Goal: Task Accomplishment & Management: Use online tool/utility

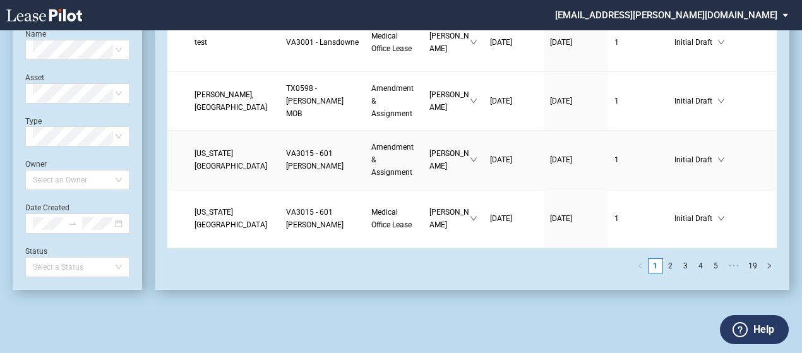
scroll to position [2918, 0]
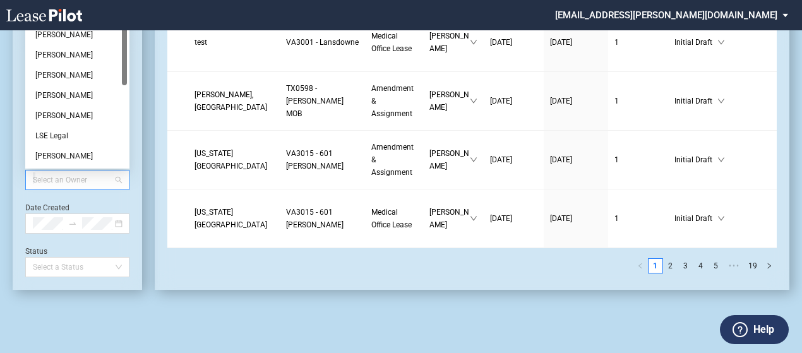
click at [88, 180] on div at bounding box center [71, 180] width 87 height 18
click at [69, 37] on div "Cara Groseth" at bounding box center [77, 34] width 84 height 13
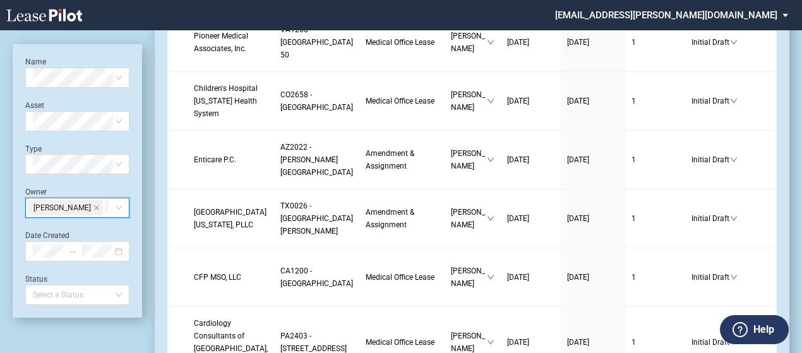
scroll to position [2726, 0]
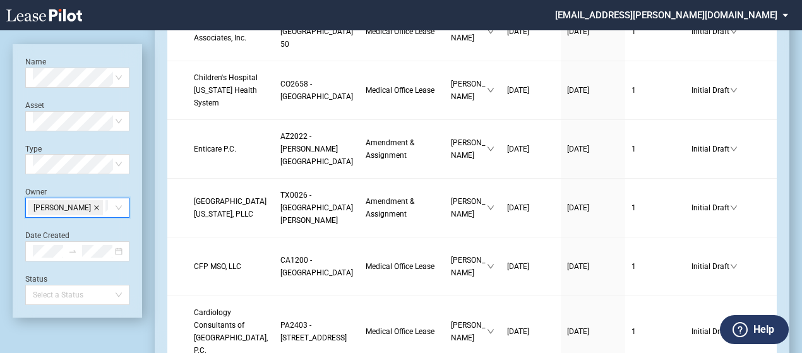
click at [93, 210] on icon "close" at bounding box center [96, 208] width 6 height 6
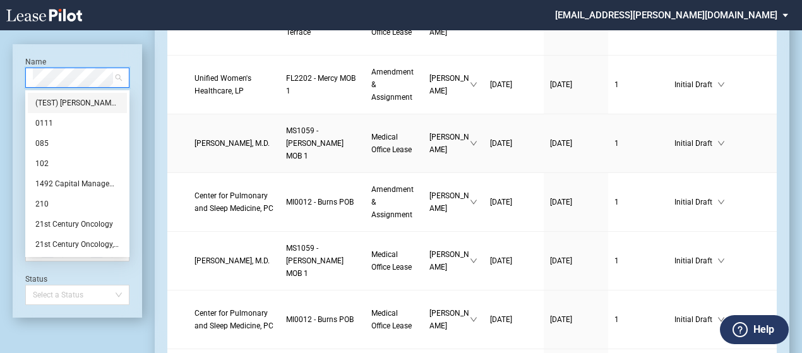
scroll to position [469, 0]
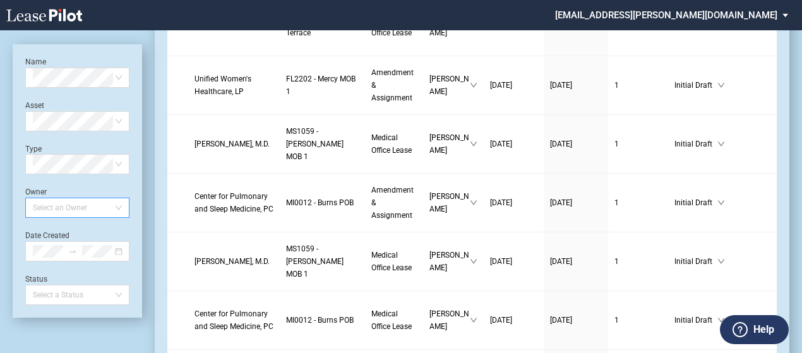
click at [92, 54] on div "Name Select name Asset Select Asset Type Select Type Owner Select an Owner Date…" at bounding box center [77, 180] width 129 height 273
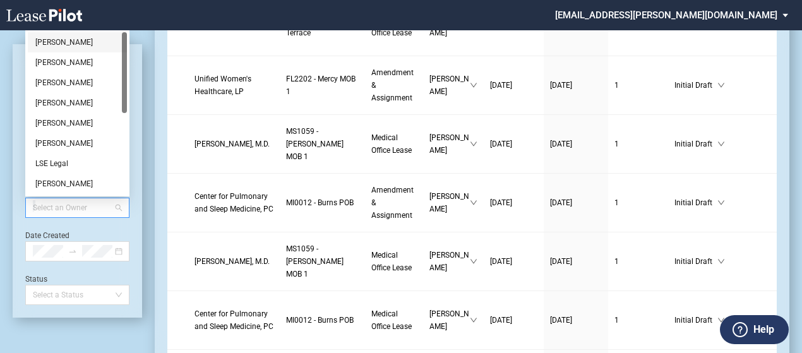
click at [78, 207] on div at bounding box center [71, 208] width 87 height 18
click at [77, 62] on div "Cara Groseth" at bounding box center [77, 62] width 84 height 13
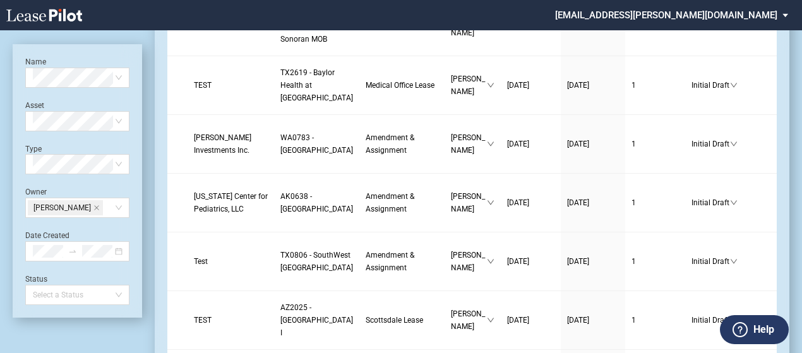
click at [366, 90] on span "Medical Office Lease" at bounding box center [400, 85] width 69 height 9
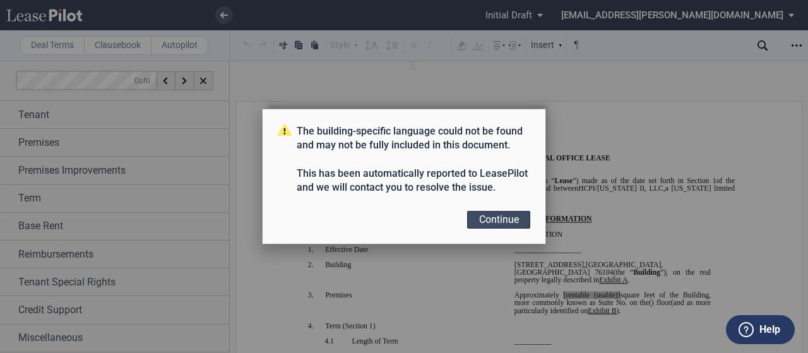
click at [493, 213] on button "Continue" at bounding box center [498, 220] width 63 height 18
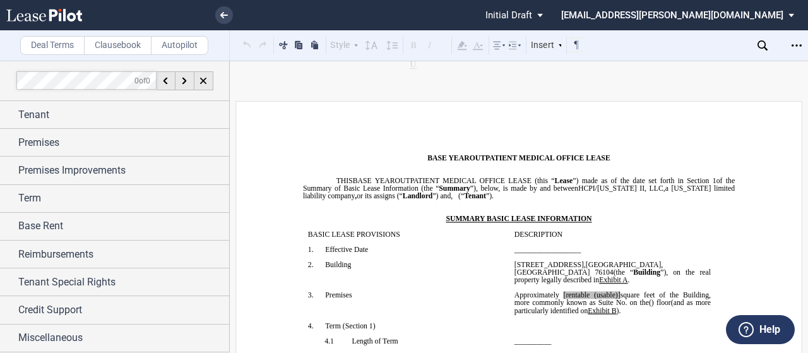
click at [113, 39] on label "Clausebook" at bounding box center [118, 45] width 68 height 19
